Goal: Find specific page/section: Find specific page/section

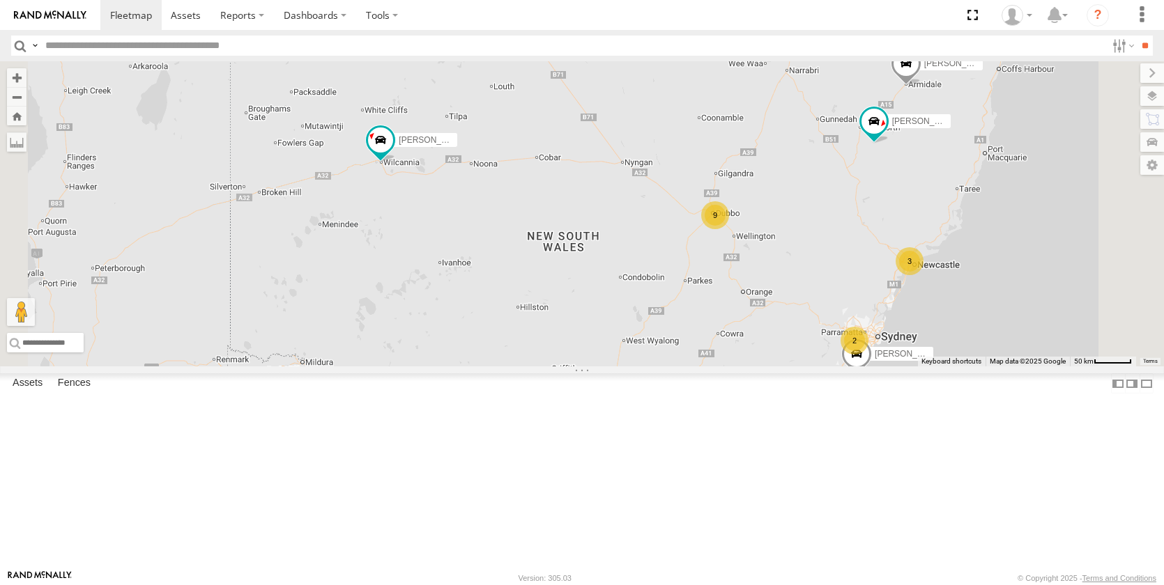
drag, startPoint x: 688, startPoint y: 251, endPoint x: 632, endPoint y: 295, distance: 71.0
click at [631, 298] on div "[PERSON_NAME] [PERSON_NAME] - NEW ute 9 3 [PERSON_NAME] 2 [PERSON_NAME] [PERSON…" at bounding box center [582, 213] width 1164 height 305
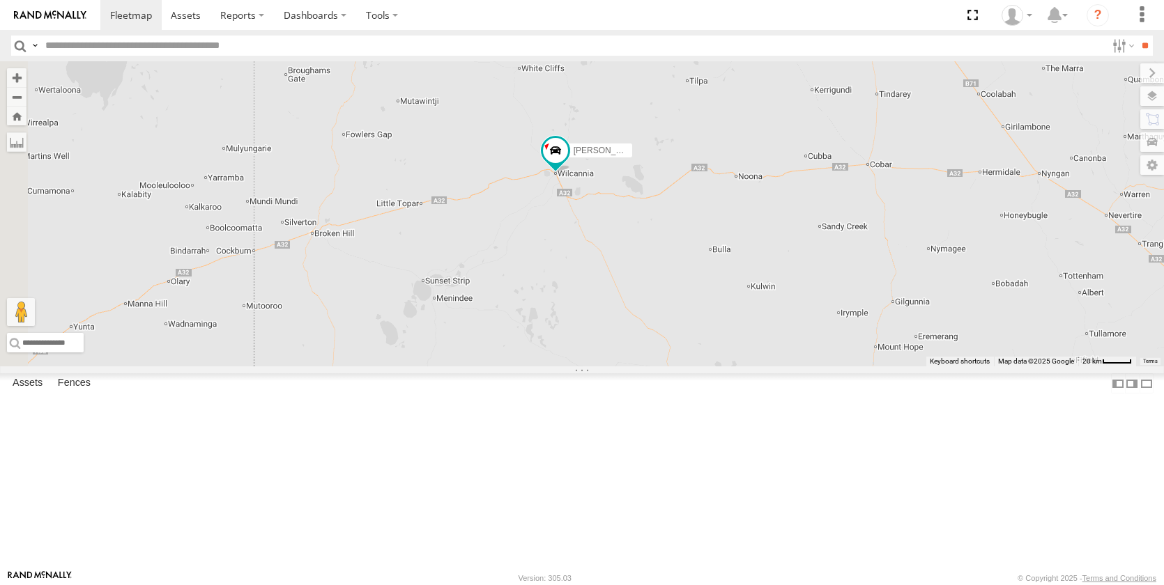
drag, startPoint x: 472, startPoint y: 282, endPoint x: 742, endPoint y: 293, distance: 270.6
click at [742, 293] on div "Jack Parker Darcy Furnell - NEW ute Matt Harding Matt Rose Sam Holcroft 9" at bounding box center [582, 213] width 1164 height 305
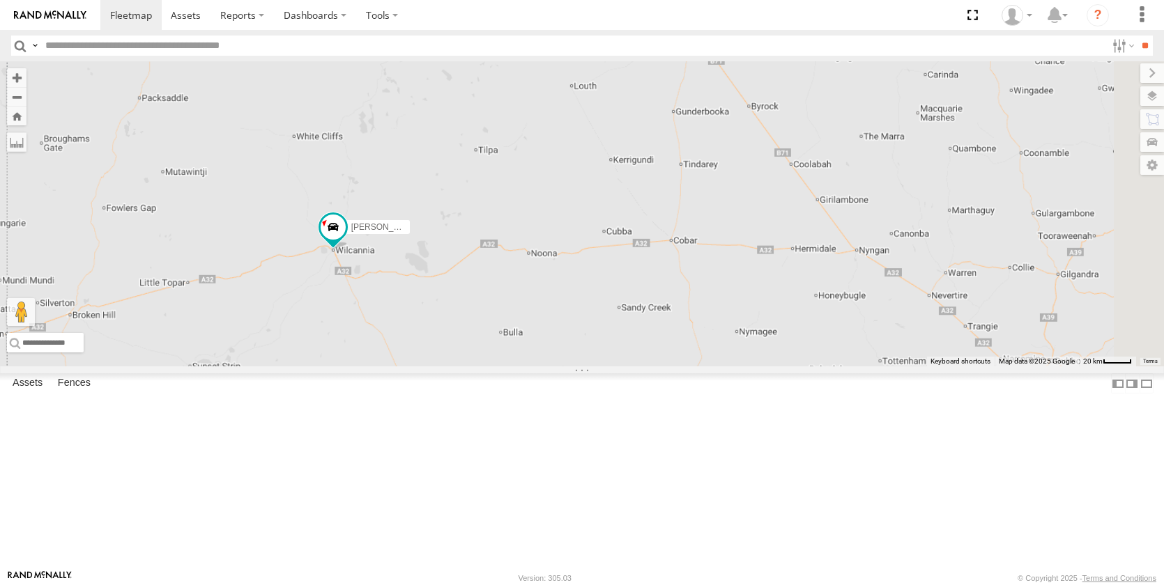
drag, startPoint x: 957, startPoint y: 454, endPoint x: 592, endPoint y: 401, distance: 369.0
click at [591, 367] on div "Jack Parker Darcy Furnell - NEW ute Matt Harding Matt Rose Sam Holcroft" at bounding box center [582, 213] width 1164 height 305
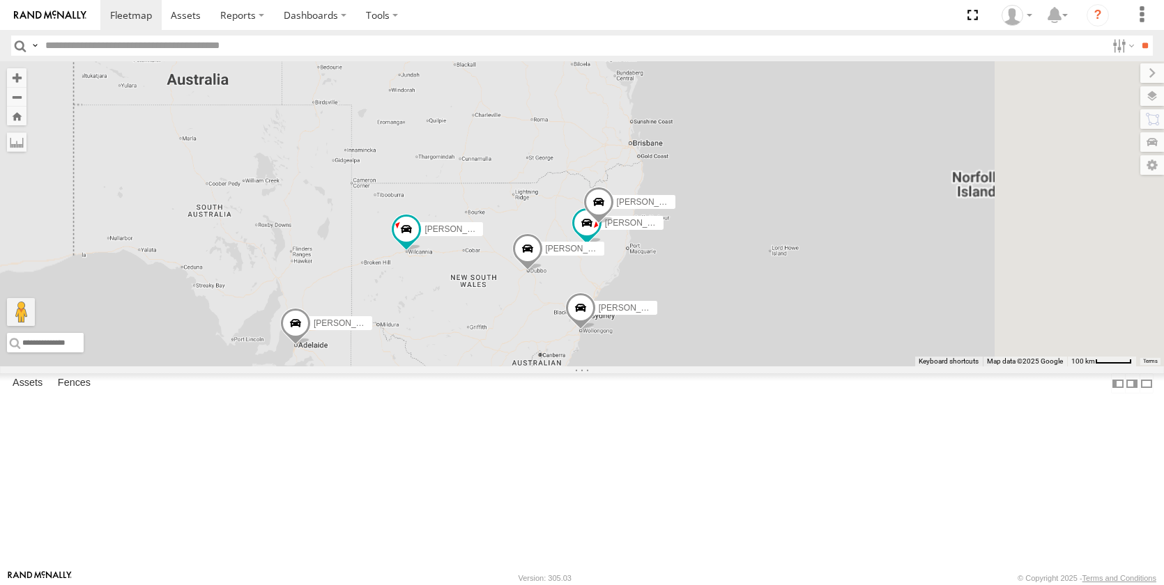
drag, startPoint x: 762, startPoint y: 420, endPoint x: 641, endPoint y: 370, distance: 130.3
click at [641, 367] on div "Jack Parker Darcy Furnell - NEW ute Matt Harding Matt Rose Sam Holcroft Brandon…" at bounding box center [582, 213] width 1164 height 305
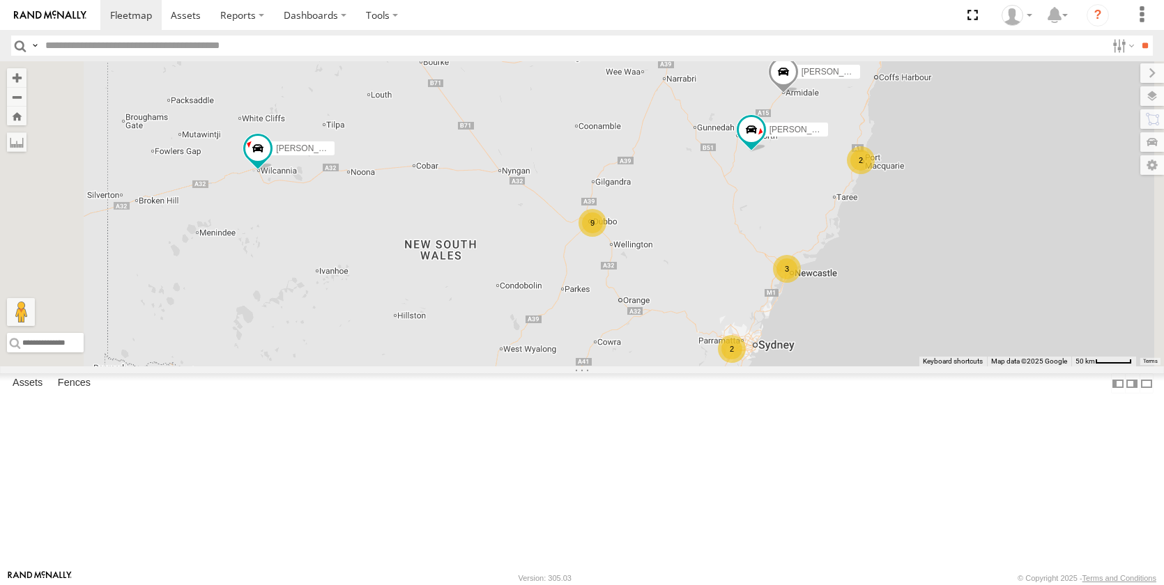
drag, startPoint x: 756, startPoint y: 483, endPoint x: 715, endPoint y: 320, distance: 168.2
click at [715, 321] on div "Jack Parker Darcy Furnell - NEW ute Matt Rose Sam Holcroft 2 9 3 2" at bounding box center [582, 213] width 1164 height 305
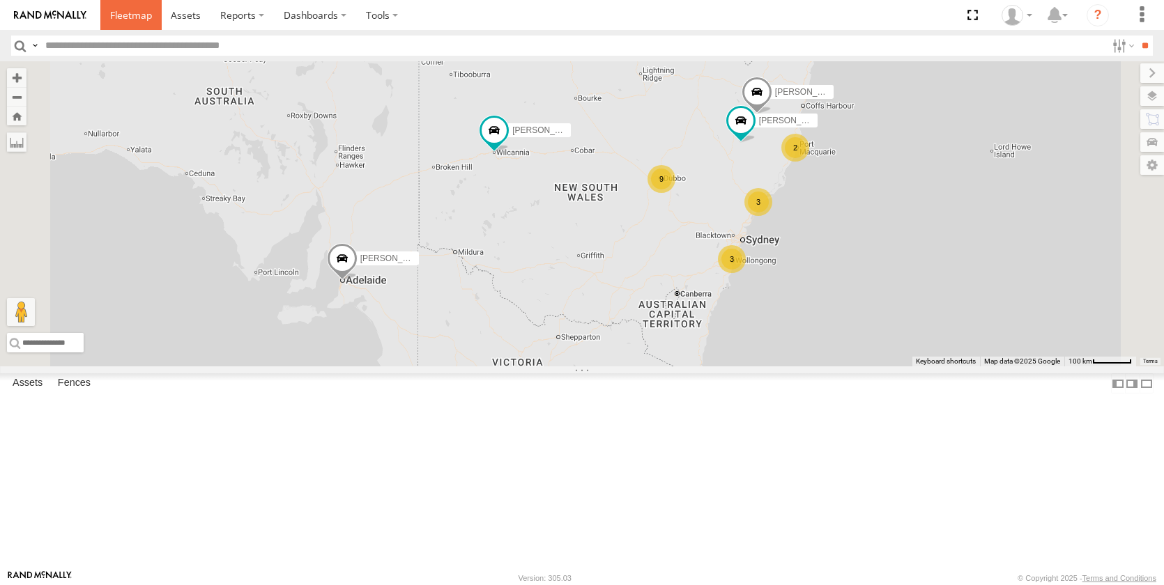
click at [126, 15] on span at bounding box center [131, 14] width 42 height 13
